Goal: Task Accomplishment & Management: Complete application form

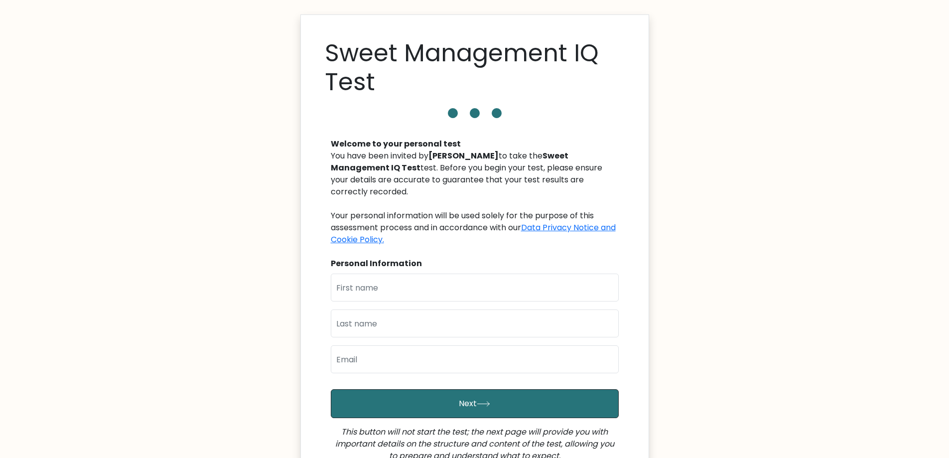
scroll to position [130, 0]
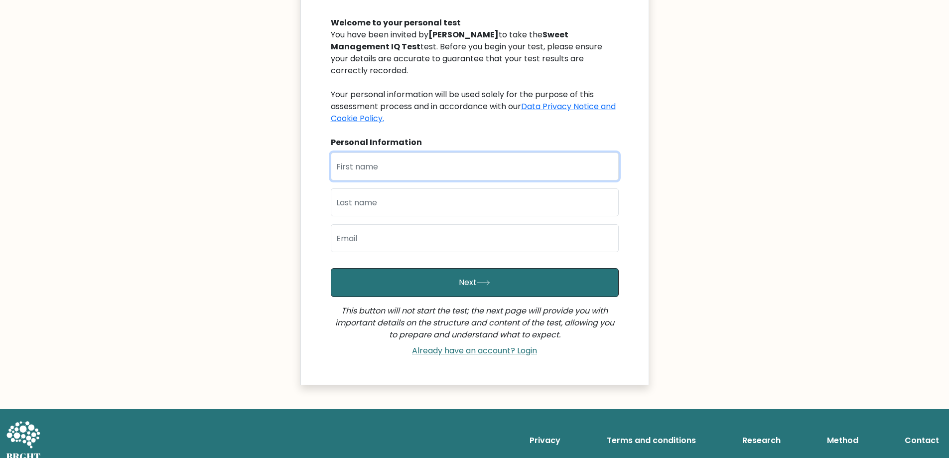
click at [431, 163] on input "text" at bounding box center [475, 166] width 288 height 28
type input "ZCHANDRE"
type input "TINDAN"
type input "[EMAIL_ADDRESS][DOMAIN_NAME]"
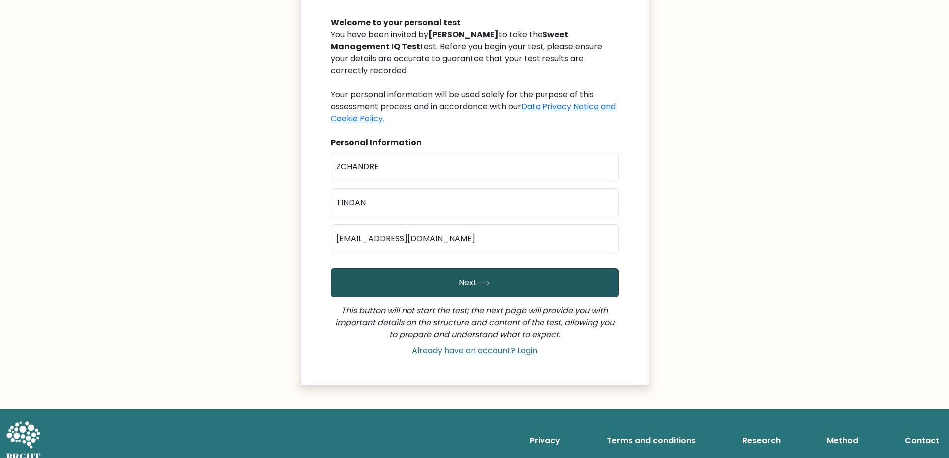
click at [432, 272] on button "Next" at bounding box center [475, 282] width 288 height 29
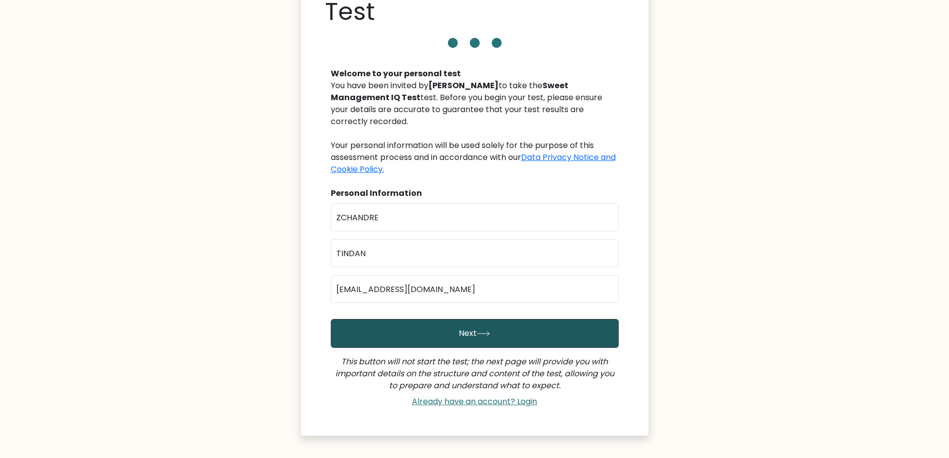
scroll to position [0, 0]
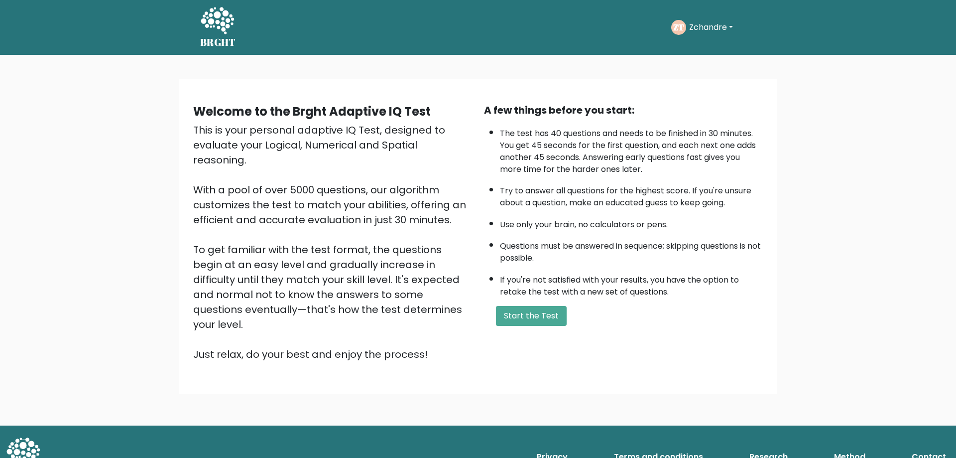
click at [41, 264] on div "Welcome to the Brght Adaptive IQ Test This is your personal adaptive IQ Test, d…" at bounding box center [478, 240] width 956 height 371
click at [126, 211] on div "Welcome to the Brght Adaptive IQ Test This is your personal adaptive IQ Test, d…" at bounding box center [478, 240] width 956 height 371
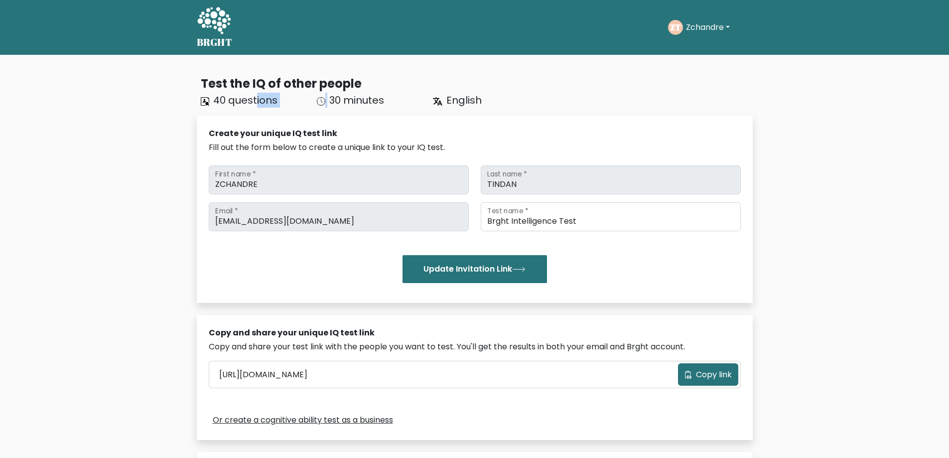
click at [335, 99] on div "40 questions 30 minutes English" at bounding box center [369, 100] width 349 height 15
click at [338, 99] on span "30 minutes" at bounding box center [356, 100] width 55 height 14
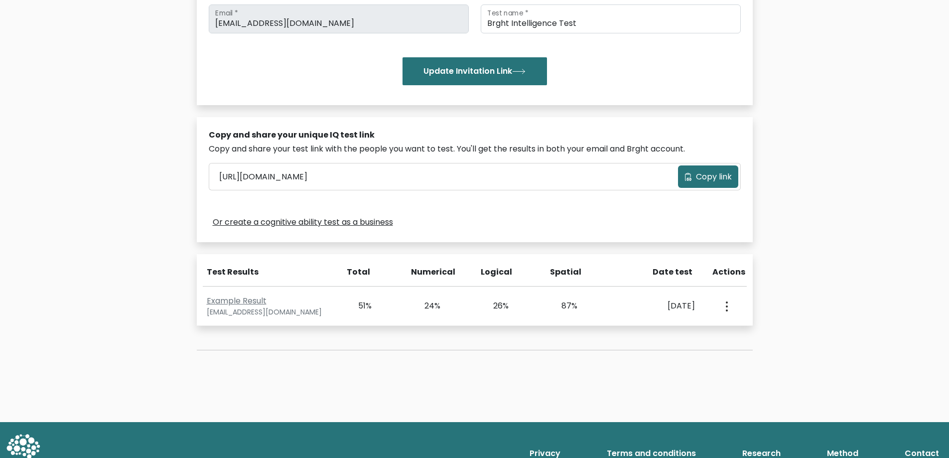
scroll to position [199, 0]
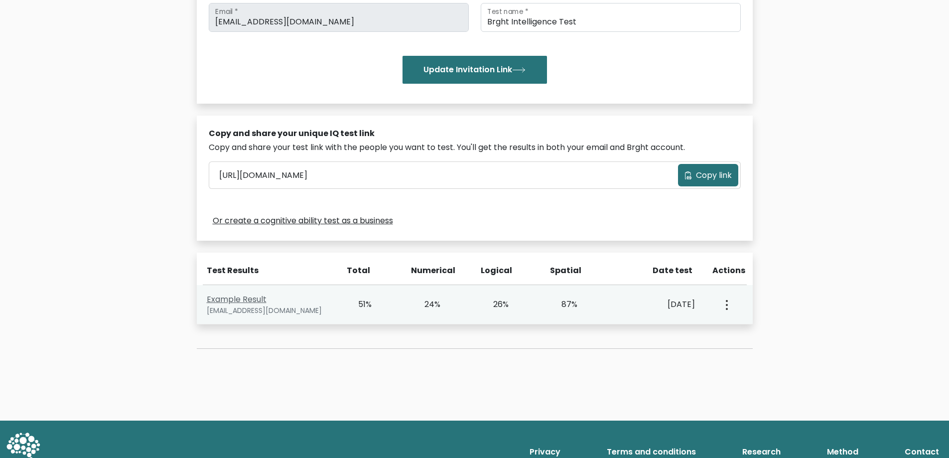
click at [253, 297] on link "Example Result" at bounding box center [237, 298] width 60 height 11
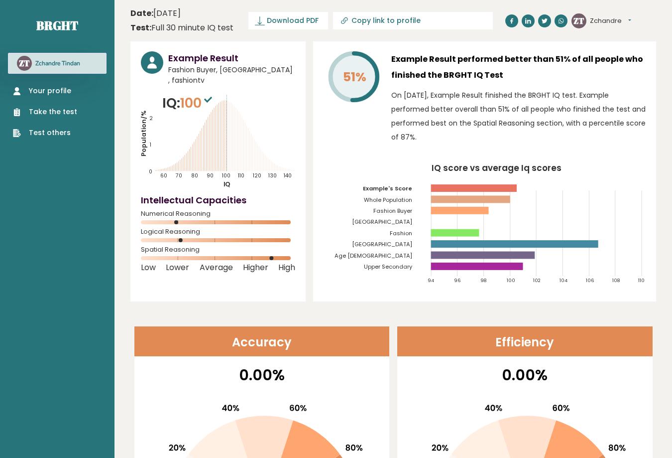
click at [534, 82] on h3 "Example Result performed better than 51% of all people who finished the BRGHT I…" at bounding box center [518, 67] width 254 height 32
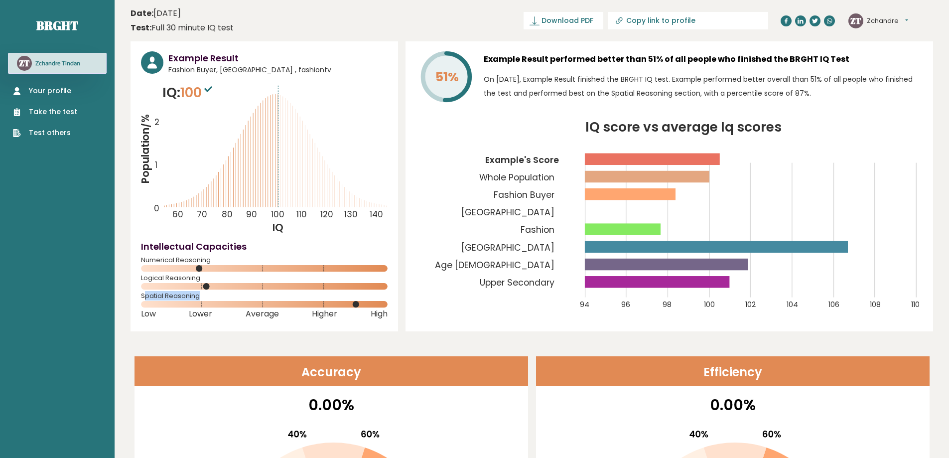
drag, startPoint x: 147, startPoint y: 297, endPoint x: 206, endPoint y: 300, distance: 59.3
click at [204, 300] on div "Spatial Reasoning" at bounding box center [264, 302] width 247 height 16
click at [206, 300] on div "Spatial Reasoning" at bounding box center [264, 302] width 247 height 16
drag, startPoint x: 176, startPoint y: 299, endPoint x: 141, endPoint y: 295, distance: 35.6
click at [141, 295] on div "Spatial Reasoning" at bounding box center [264, 302] width 247 height 16
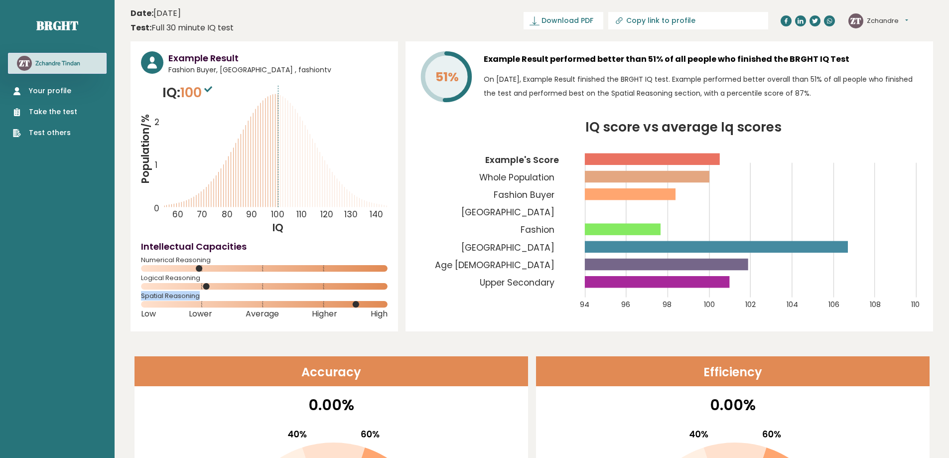
copy span "Spatial Reasoning"
click at [287, 247] on h4 "Intellectual Capacities" at bounding box center [264, 246] width 247 height 13
drag, startPoint x: 680, startPoint y: 157, endPoint x: 718, endPoint y: 158, distance: 37.9
click at [717, 158] on rect at bounding box center [652, 158] width 135 height 11
click at [847, 248] on rect at bounding box center [716, 246] width 263 height 11
